Goal: Transaction & Acquisition: Subscribe to service/newsletter

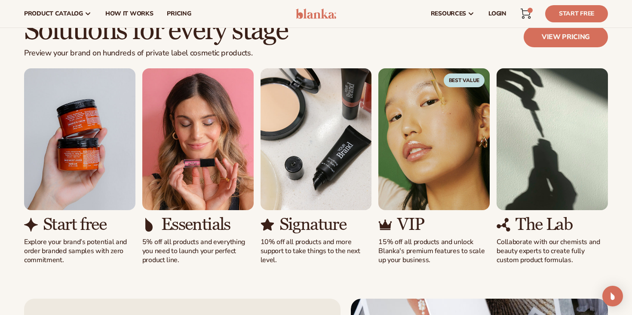
scroll to position [638, 0]
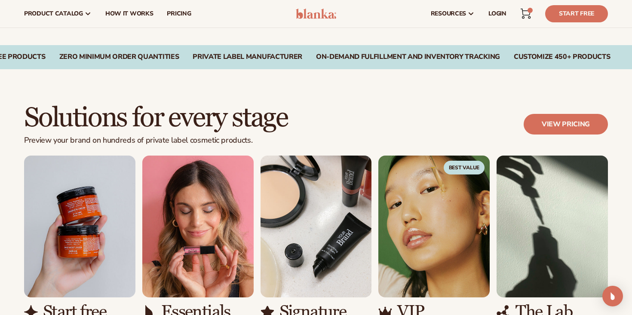
click at [431, 169] on img "4 / 5" at bounding box center [433, 227] width 111 height 142
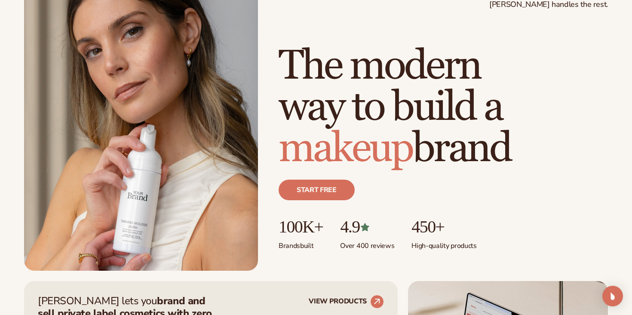
scroll to position [0, 0]
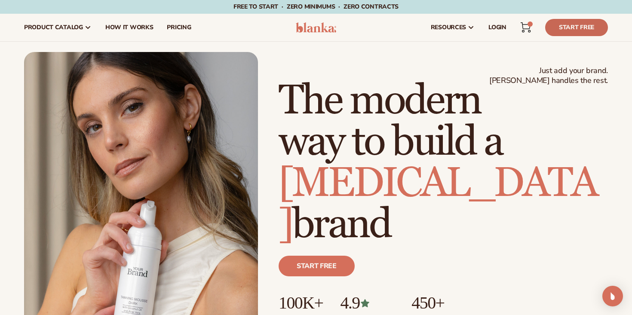
click at [558, 31] on link "Start Free" at bounding box center [576, 27] width 63 height 17
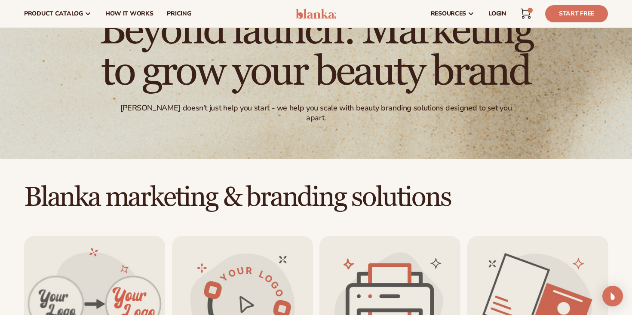
scroll to position [37, 0]
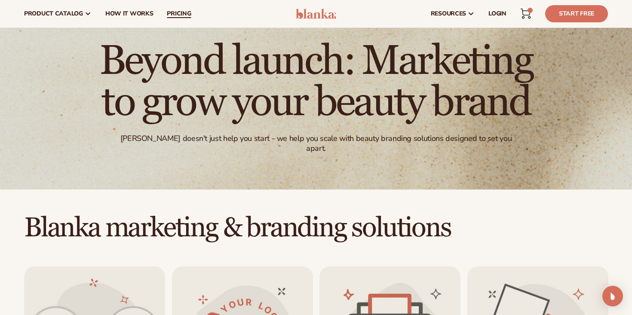
click at [177, 12] on span "pricing" at bounding box center [179, 13] width 24 height 7
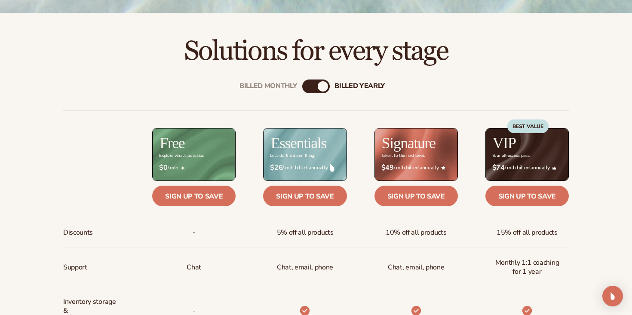
scroll to position [257, 0]
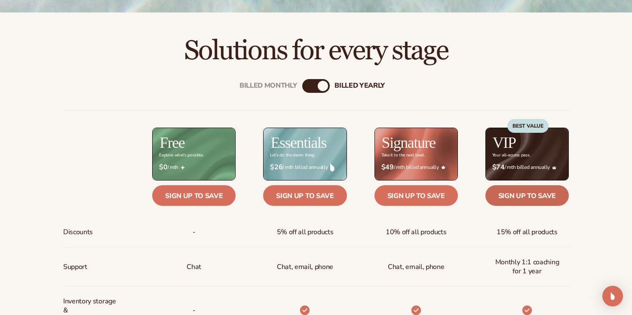
click at [523, 196] on link "Sign up to save" at bounding box center [527, 195] width 83 height 21
click at [533, 197] on link "Sign up to save" at bounding box center [527, 195] width 83 height 21
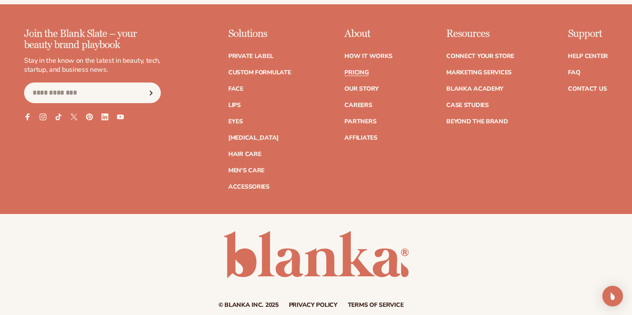
scroll to position [2063, 0]
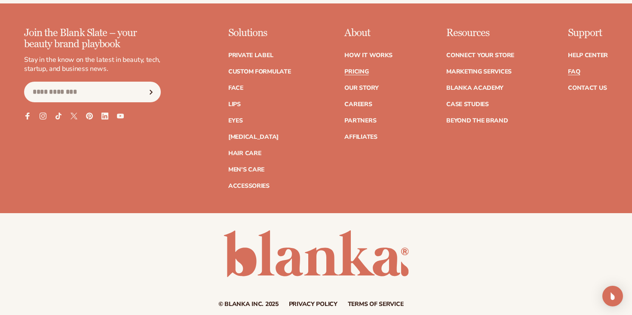
click at [575, 73] on link "FAQ" at bounding box center [574, 72] width 12 height 6
